Goal: Find specific page/section

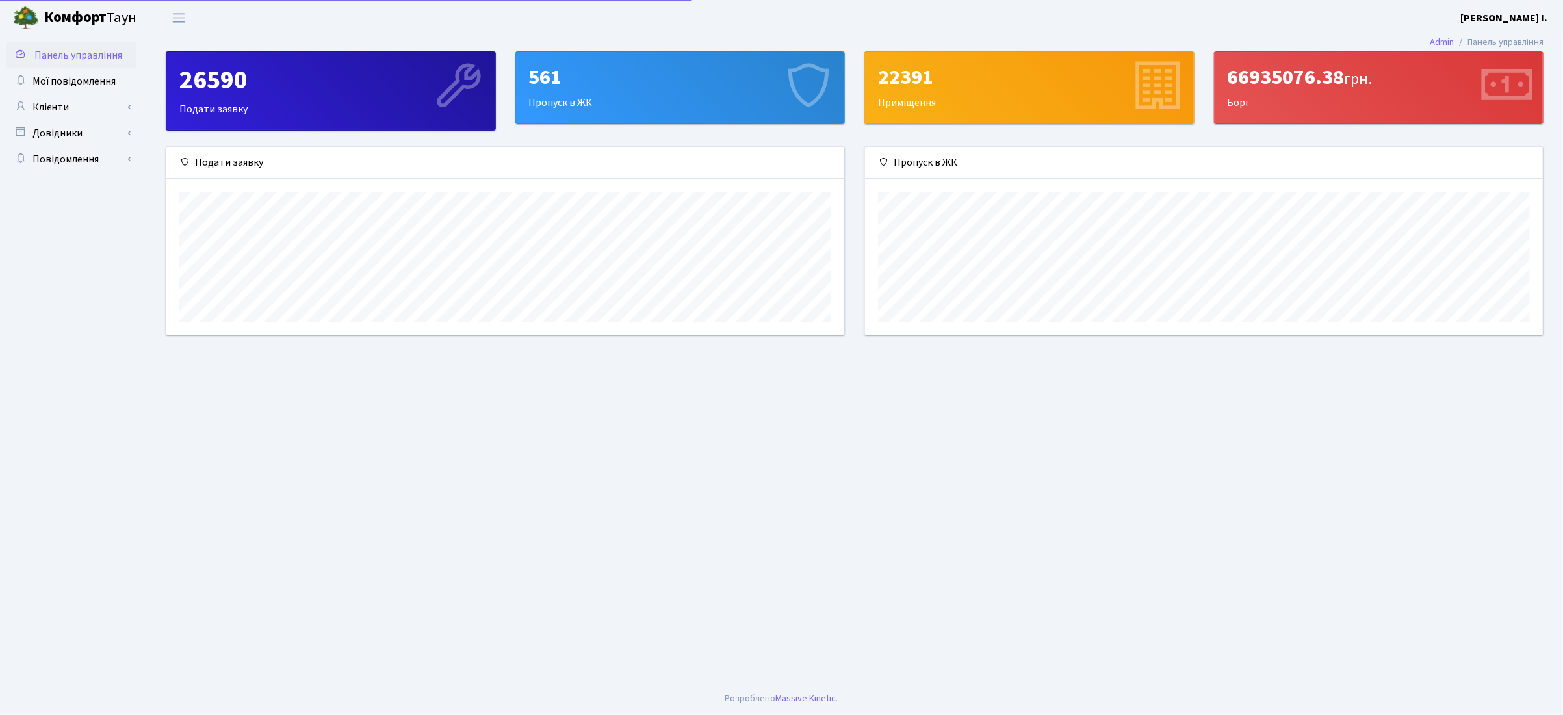
scroll to position [188, 677]
click at [91, 83] on span "Мої повідомлення" at bounding box center [73, 81] width 83 height 14
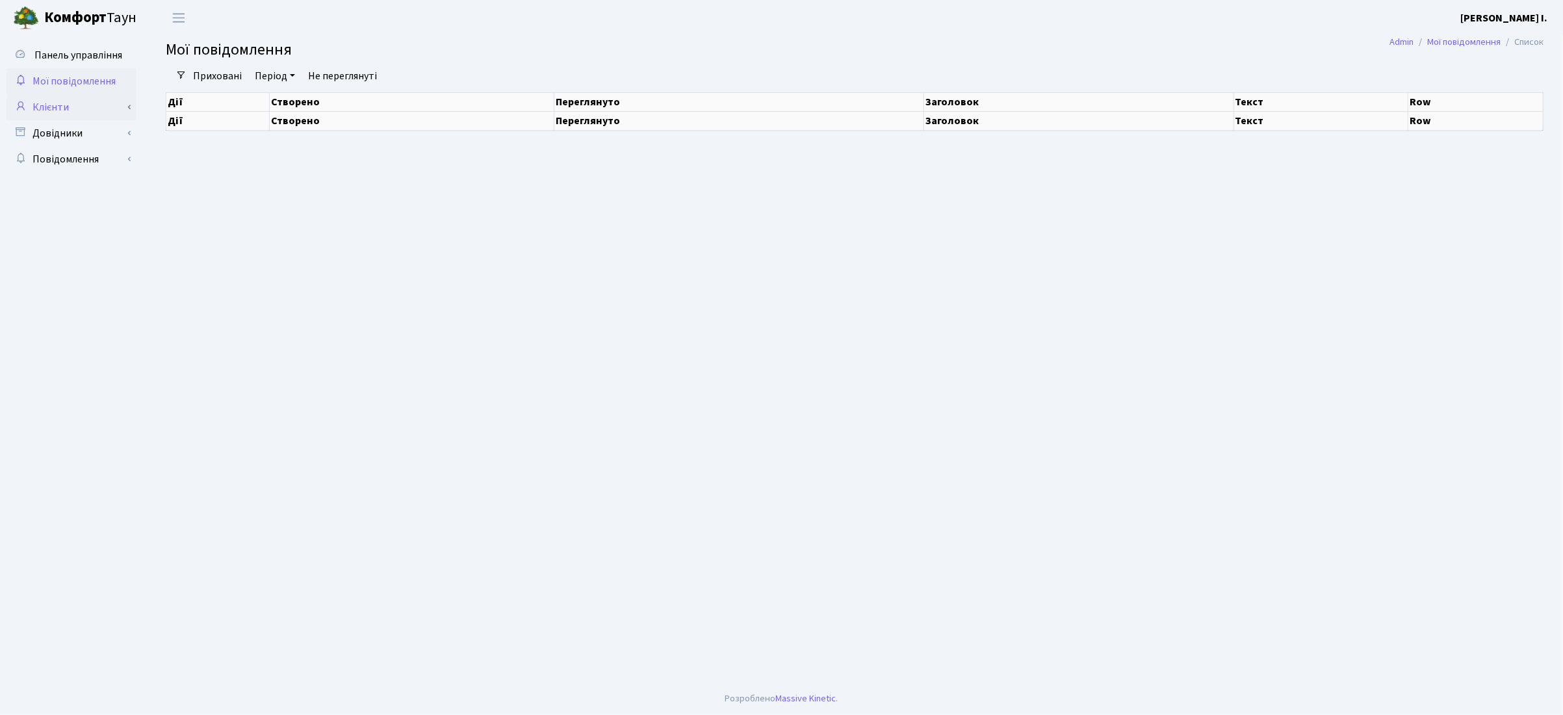
select select "25"
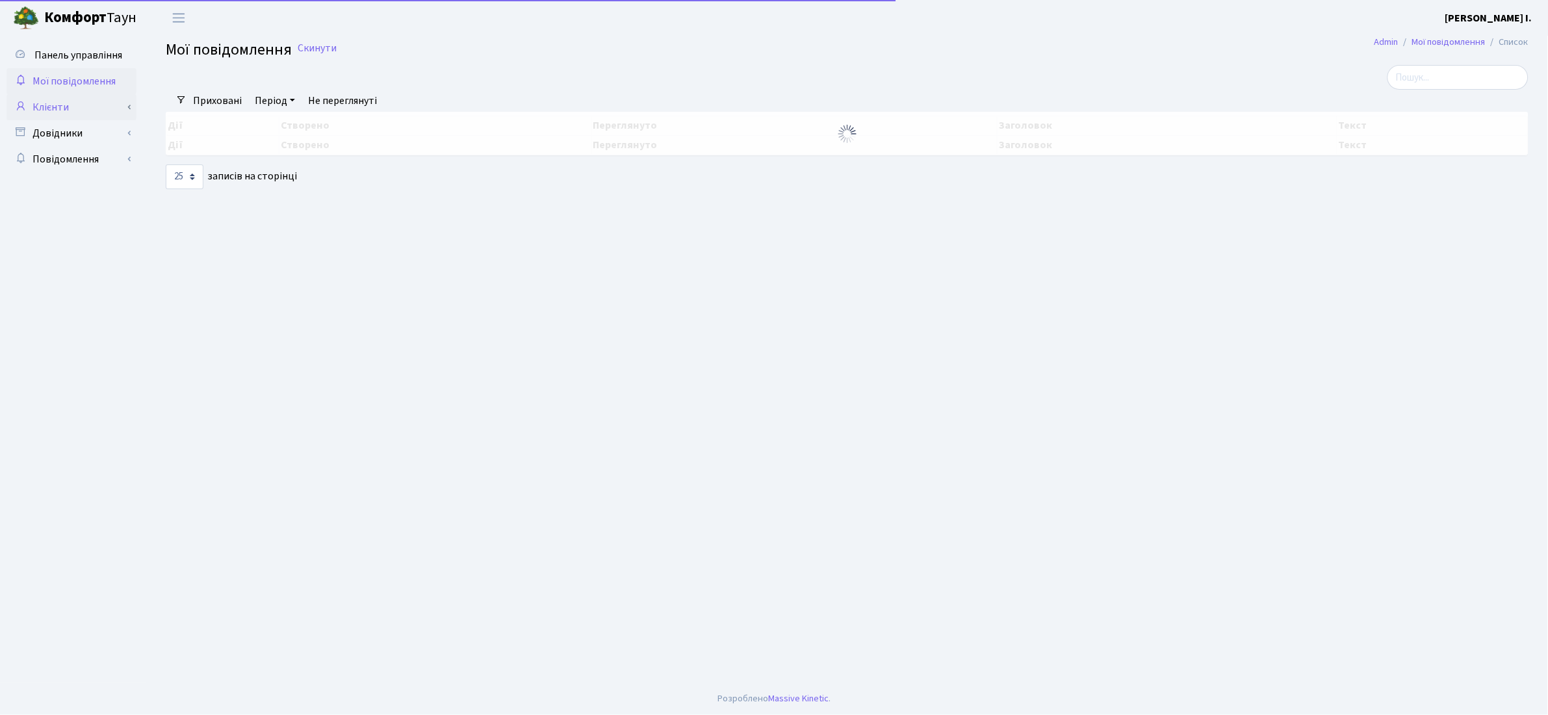
click at [51, 110] on link "Клієнти" at bounding box center [71, 107] width 130 height 26
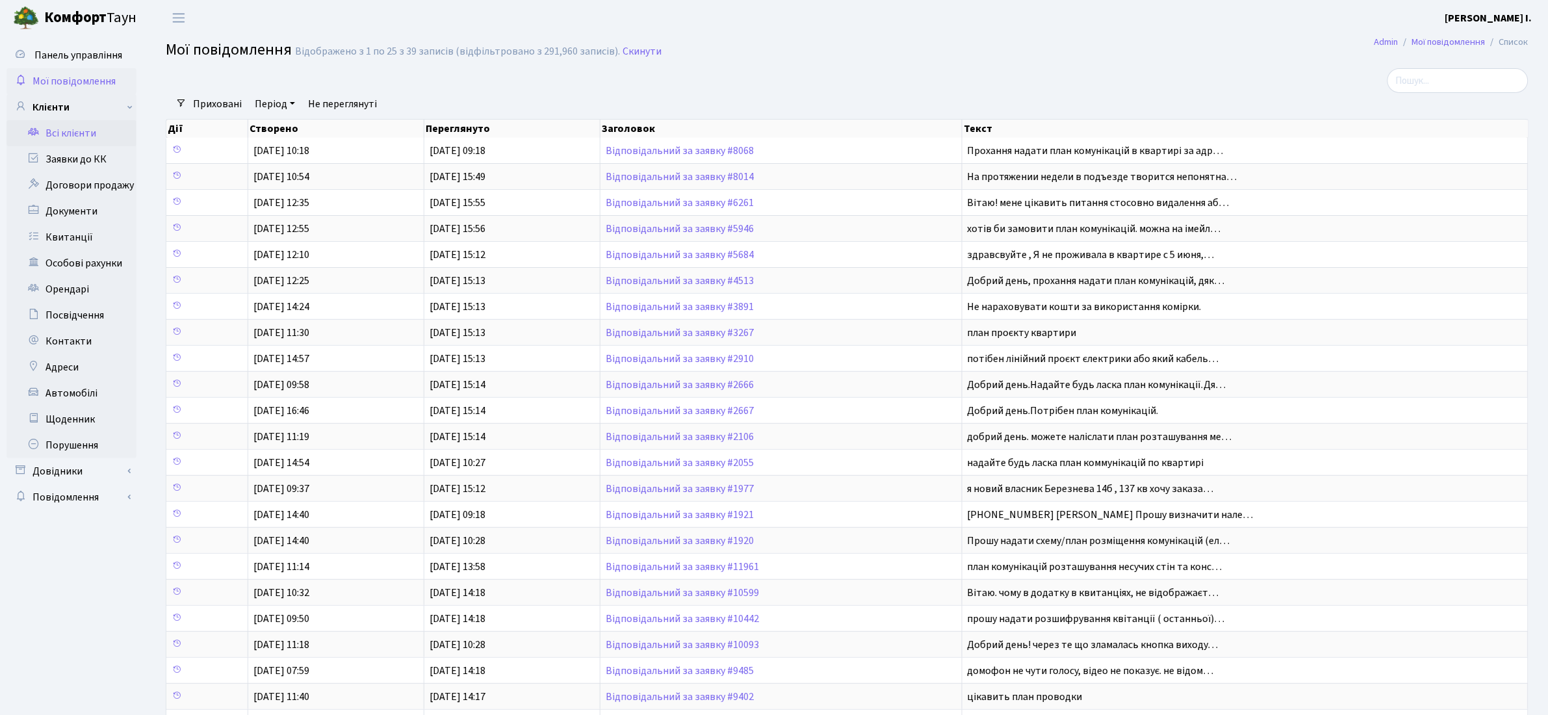
click at [95, 129] on link "Всі клієнти" at bounding box center [71, 133] width 130 height 26
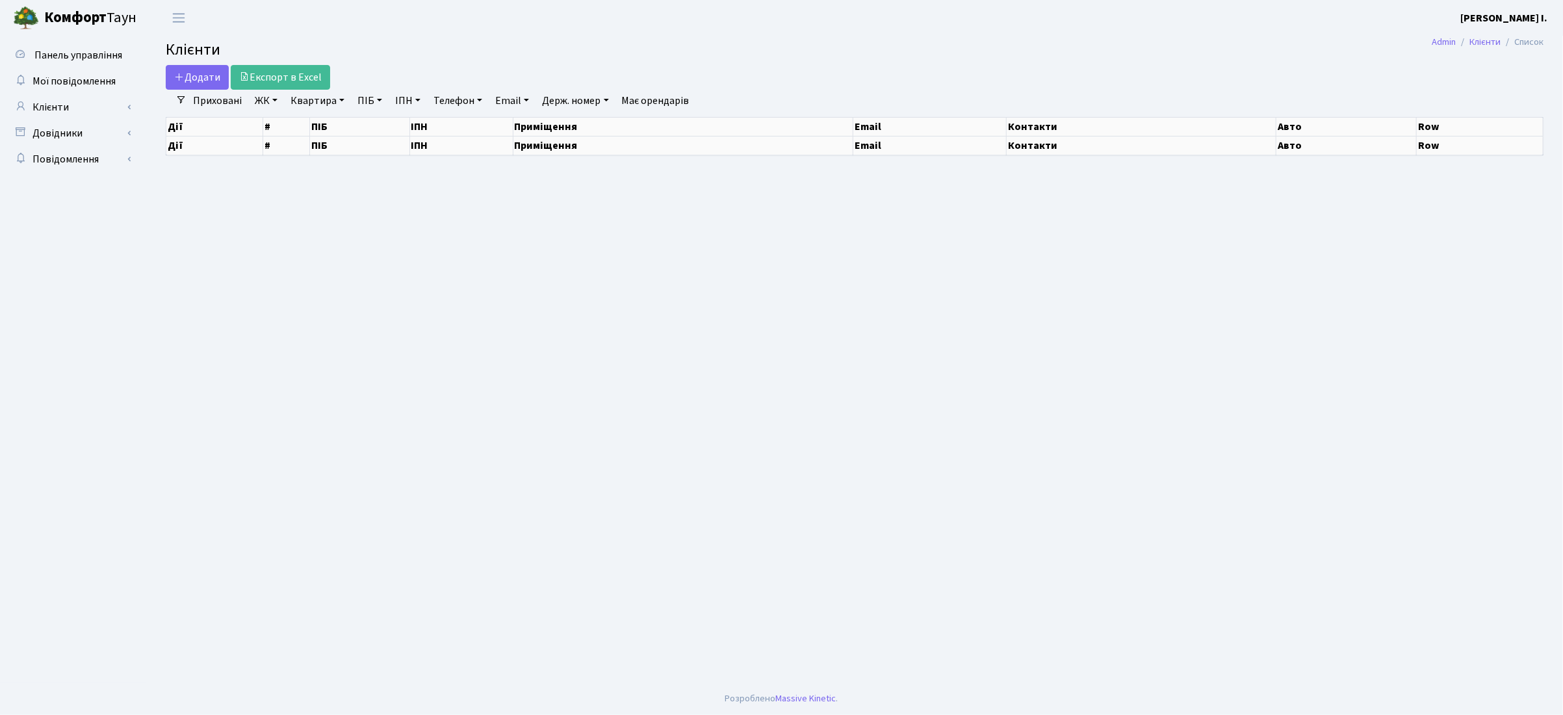
select select "25"
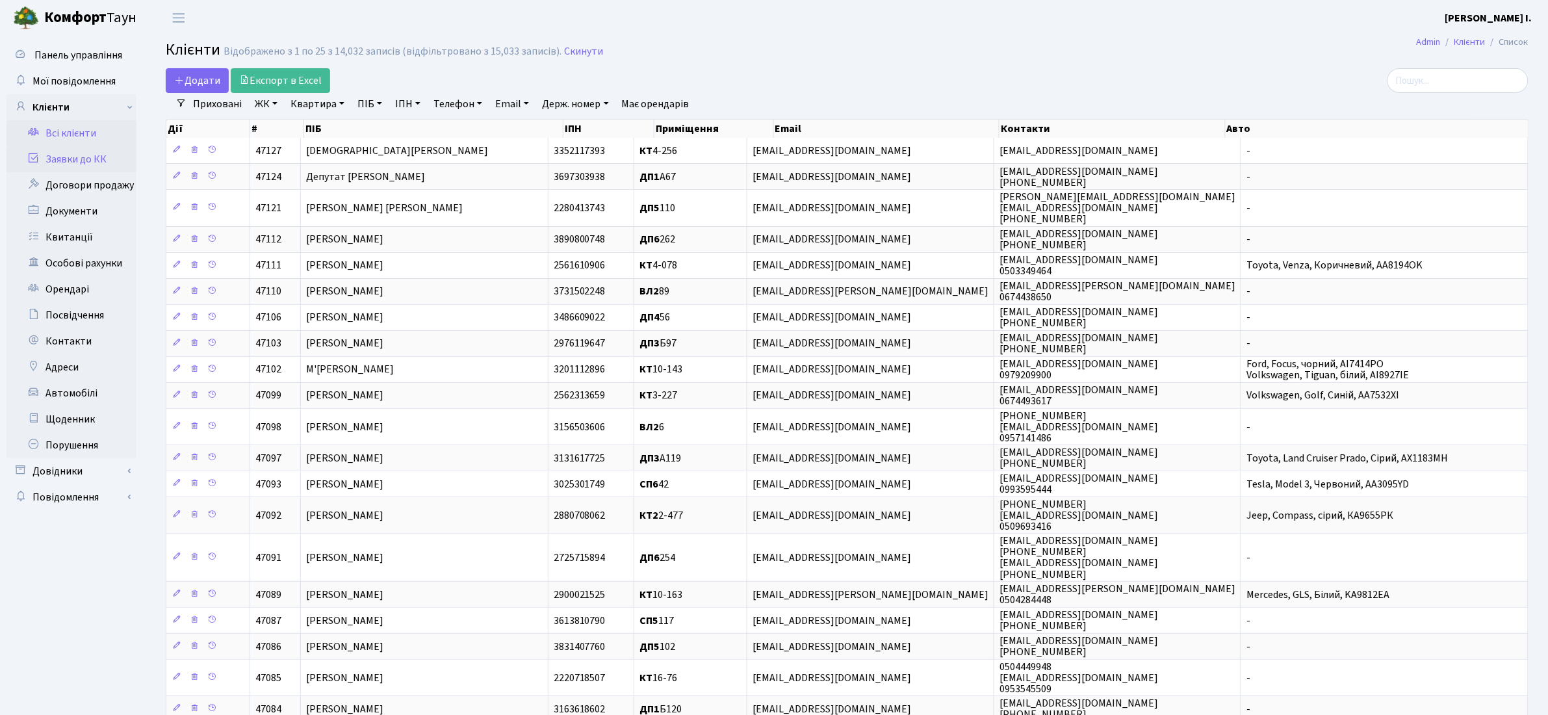
click at [83, 159] on link "Заявки до КК" at bounding box center [71, 159] width 130 height 26
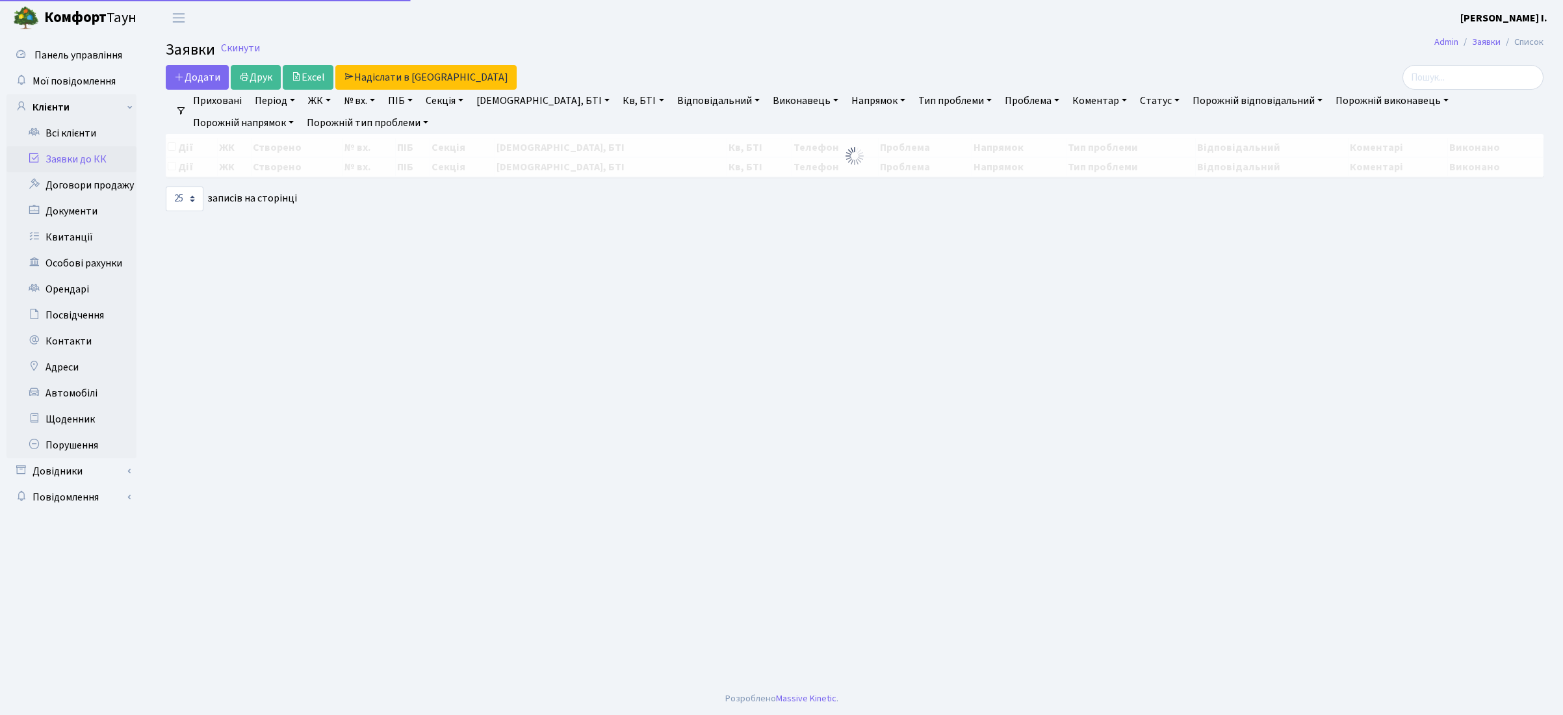
select select "25"
